Goal: Task Accomplishment & Management: Complete application form

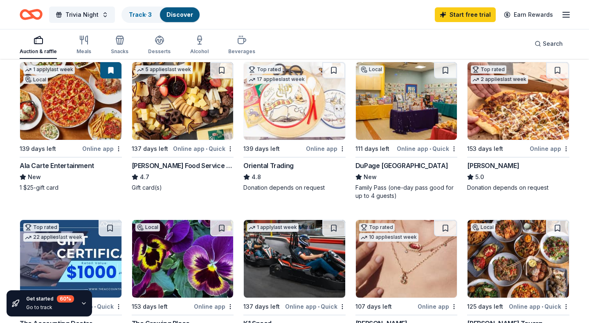
scroll to position [84, 0]
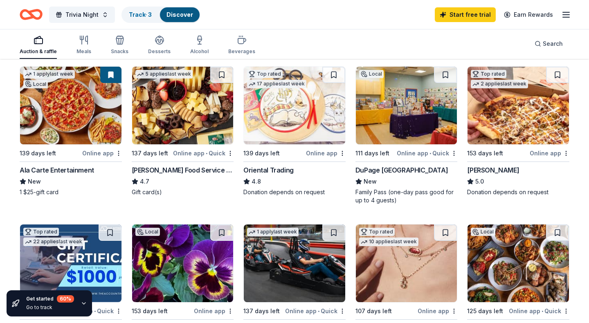
click at [488, 169] on div "[PERSON_NAME]" at bounding box center [493, 170] width 52 height 10
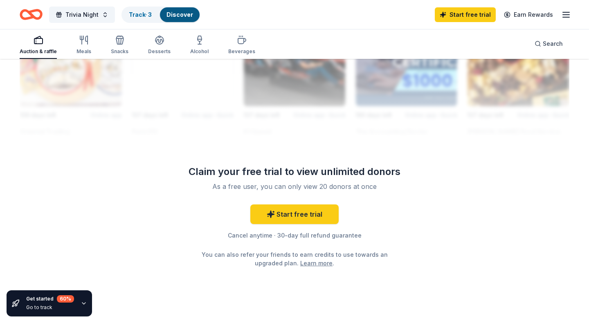
scroll to position [787, 0]
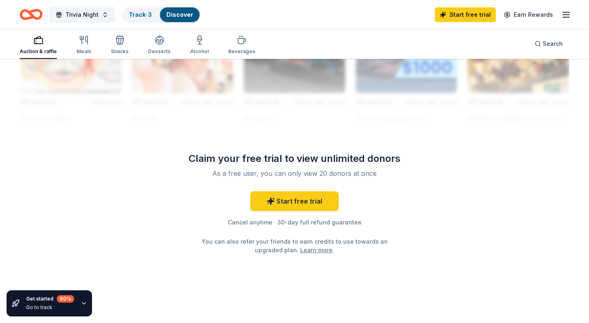
click at [311, 250] on link "Learn more" at bounding box center [316, 250] width 32 height 9
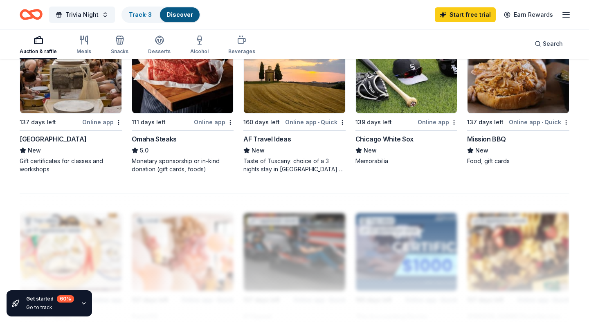
scroll to position [588, 0]
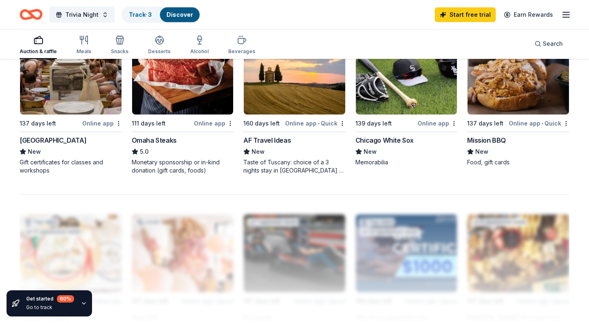
click at [293, 67] on img at bounding box center [294, 76] width 101 height 78
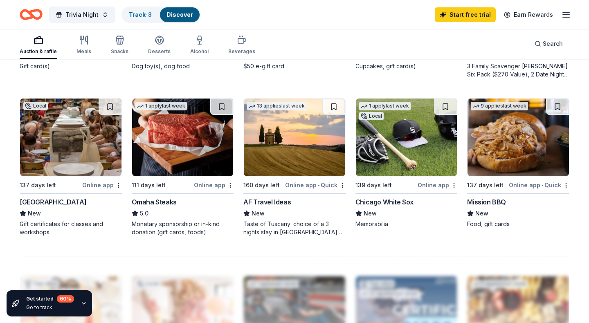
scroll to position [520, 0]
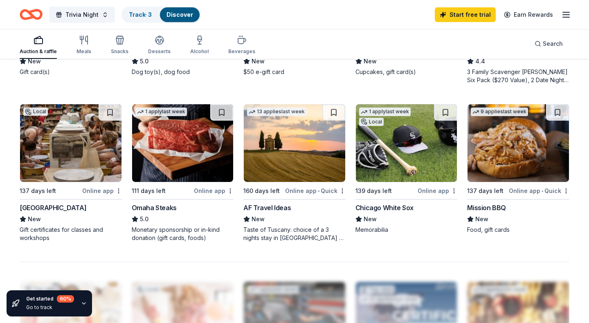
click at [181, 124] on img at bounding box center [182, 143] width 101 height 78
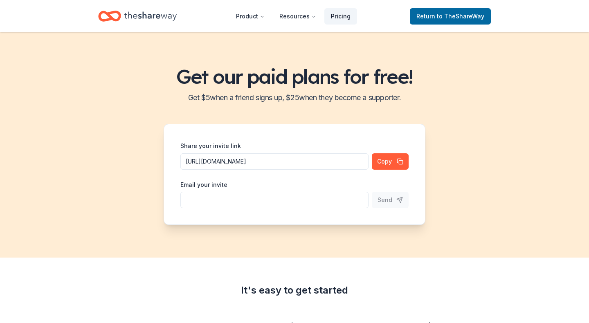
click at [347, 13] on link "Pricing" at bounding box center [340, 16] width 33 height 16
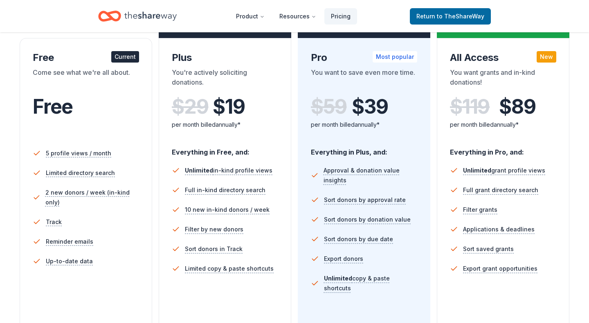
scroll to position [138, 0]
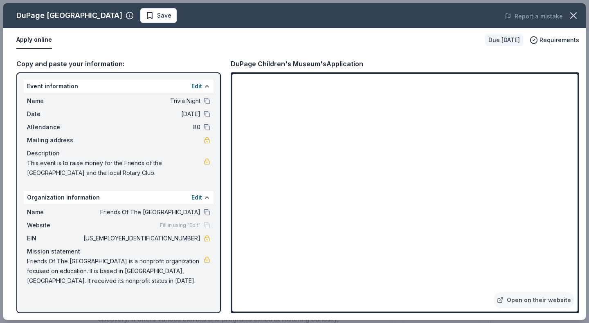
scroll to position [256, 0]
click at [576, 16] on icon "button" at bounding box center [573, 15] width 11 height 11
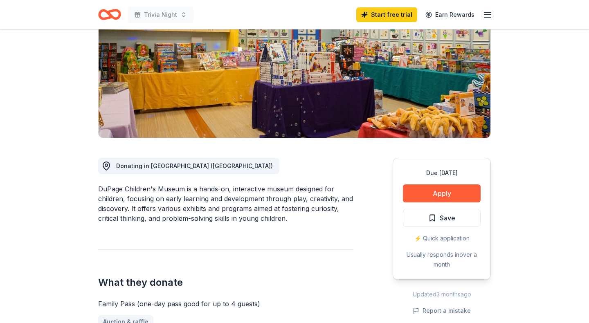
scroll to position [0, 0]
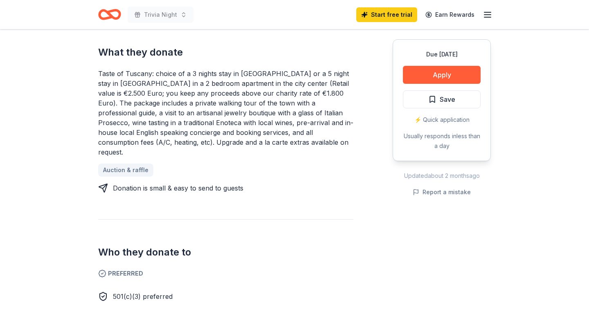
scroll to position [335, 0]
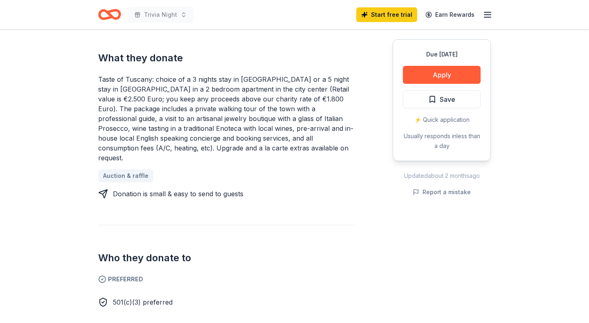
click at [265, 76] on div "Taste of Tuscany: choice of a 3 nights stay in [GEOGRAPHIC_DATA] or a 5 night s…" at bounding box center [225, 118] width 255 height 88
drag, startPoint x: 253, startPoint y: 77, endPoint x: 278, endPoint y: 94, distance: 30.6
click at [278, 94] on div "Taste of Tuscany: choice of a 3 nights stay in [GEOGRAPHIC_DATA] or a 5 night s…" at bounding box center [225, 118] width 255 height 88
click at [207, 97] on div "Taste of Tuscany: choice of a 3 nights stay in [GEOGRAPHIC_DATA] or a 5 night s…" at bounding box center [225, 118] width 255 height 88
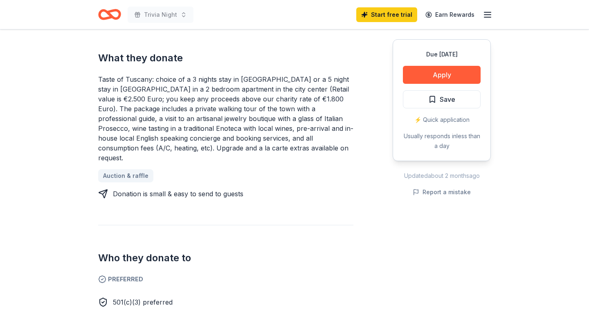
click at [207, 97] on div "Taste of Tuscany: choice of a 3 nights stay in [GEOGRAPHIC_DATA] or a 5 night s…" at bounding box center [225, 118] width 255 height 88
click at [227, 74] on div "Taste of Tuscany: choice of a 3 nights stay in [GEOGRAPHIC_DATA] or a 5 night s…" at bounding box center [225, 118] width 255 height 88
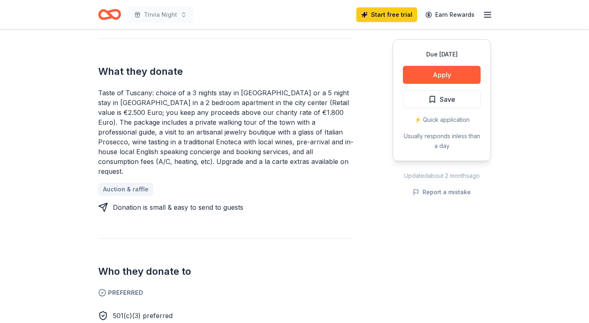
scroll to position [326, 0]
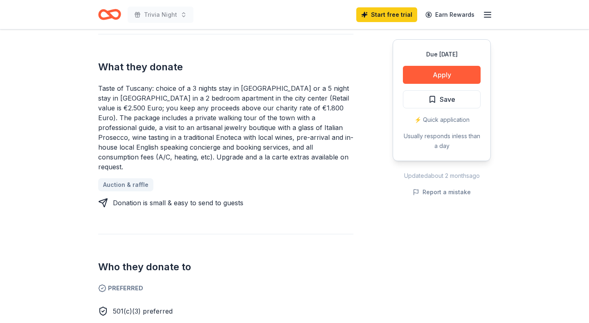
click at [242, 94] on div "Taste of Tuscany: choice of a 3 nights stay in [GEOGRAPHIC_DATA] or a 5 night s…" at bounding box center [225, 127] width 255 height 88
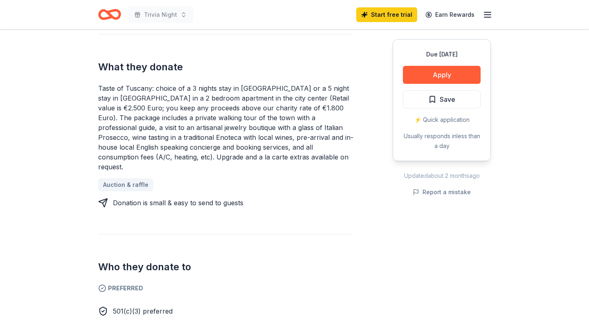
drag, startPoint x: 209, startPoint y: 83, endPoint x: 254, endPoint y: 105, distance: 49.9
click at [254, 105] on div "Taste of Tuscany: choice of a 3 nights stay in [GEOGRAPHIC_DATA] or a 5 night s…" at bounding box center [225, 127] width 255 height 88
drag, startPoint x: 261, startPoint y: 99, endPoint x: 219, endPoint y: 84, distance: 44.8
click at [219, 84] on div "Taste of Tuscany: choice of a 3 nights stay in [GEOGRAPHIC_DATA] or a 5 night s…" at bounding box center [225, 127] width 255 height 88
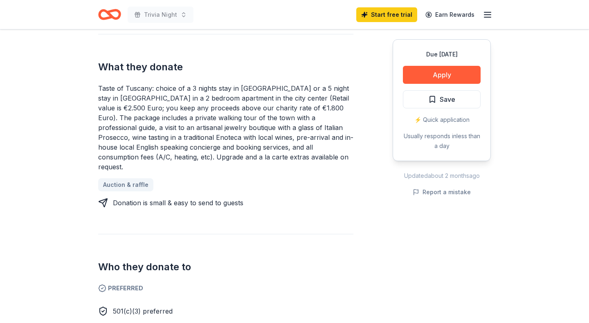
click at [175, 101] on div "Taste of Tuscany: choice of a 3 nights stay in [GEOGRAPHIC_DATA] or a 5 night s…" at bounding box center [225, 127] width 255 height 88
drag, startPoint x: 153, startPoint y: 83, endPoint x: 228, endPoint y: 142, distance: 95.6
click at [228, 142] on div "Taste of Tuscany: choice of a 3 nights stay in [GEOGRAPHIC_DATA] or a 5 night s…" at bounding box center [225, 127] width 255 height 88
drag, startPoint x: 247, startPoint y: 140, endPoint x: 182, endPoint y: 108, distance: 72.6
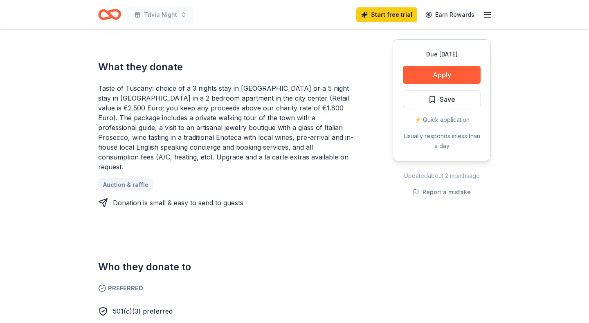
click at [182, 108] on div "Taste of Tuscany: choice of a 3 nights stay in [GEOGRAPHIC_DATA] or a 5 night s…" at bounding box center [225, 127] width 255 height 88
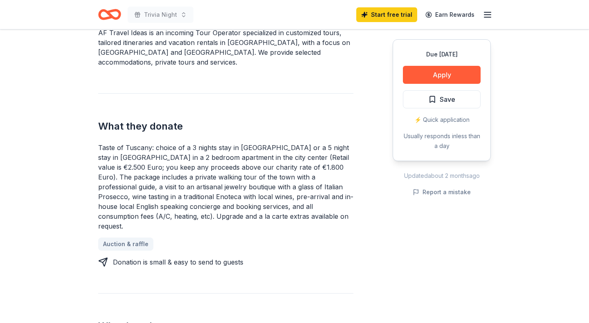
scroll to position [264, 0]
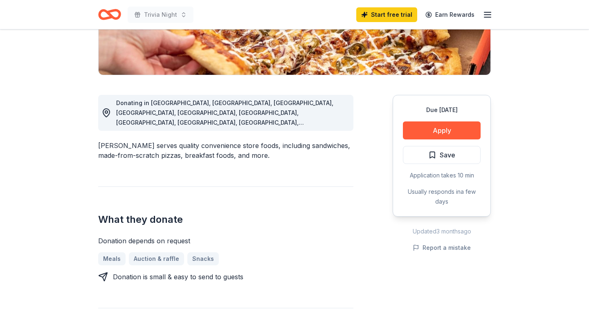
scroll to position [185, 0]
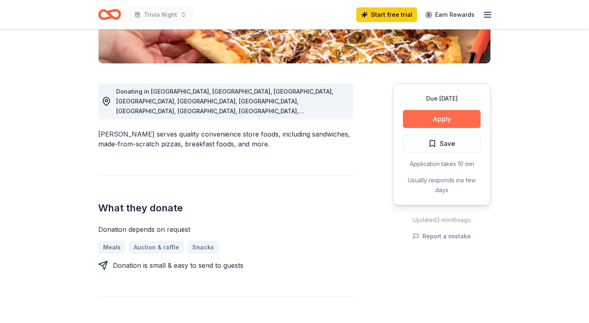
click at [451, 119] on button "Apply" at bounding box center [442, 119] width 78 height 18
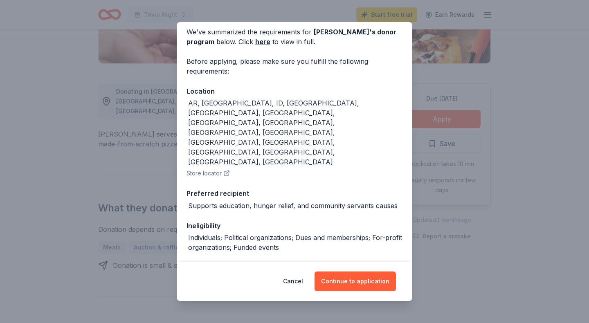
scroll to position [42, 0]
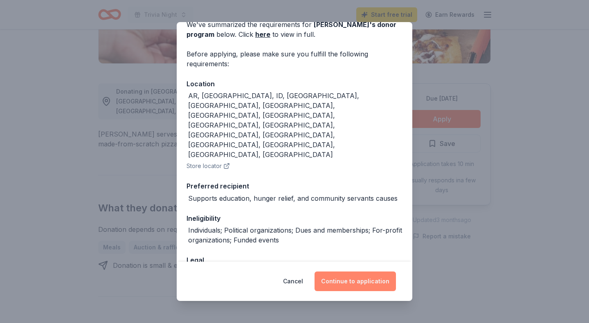
click at [331, 279] on button "Continue to application" at bounding box center [355, 282] width 81 height 20
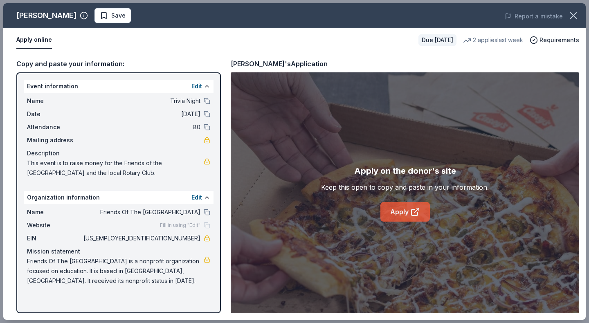
click at [401, 211] on link "Apply" at bounding box center [404, 212] width 49 height 20
